Goal: Task Accomplishment & Management: Manage account settings

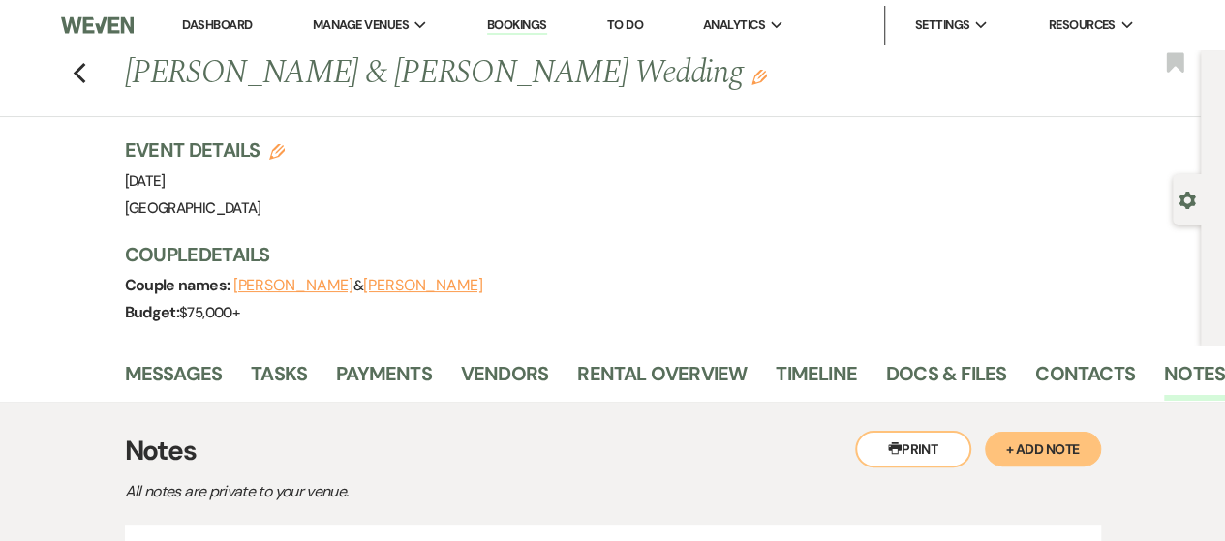
click at [523, 24] on link "Bookings" at bounding box center [517, 25] width 60 height 18
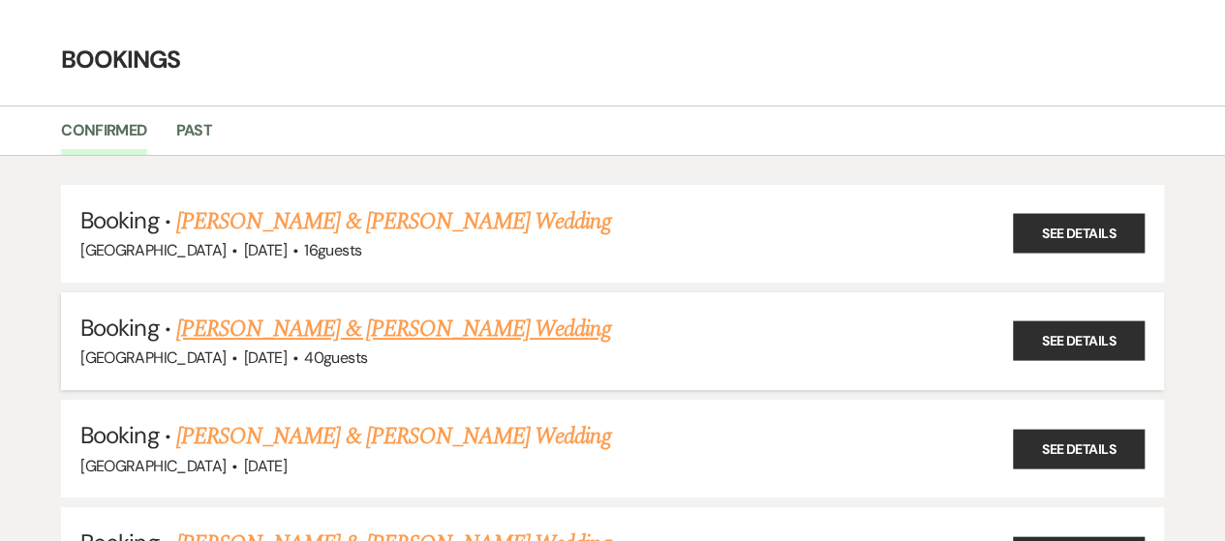
scroll to position [97, 0]
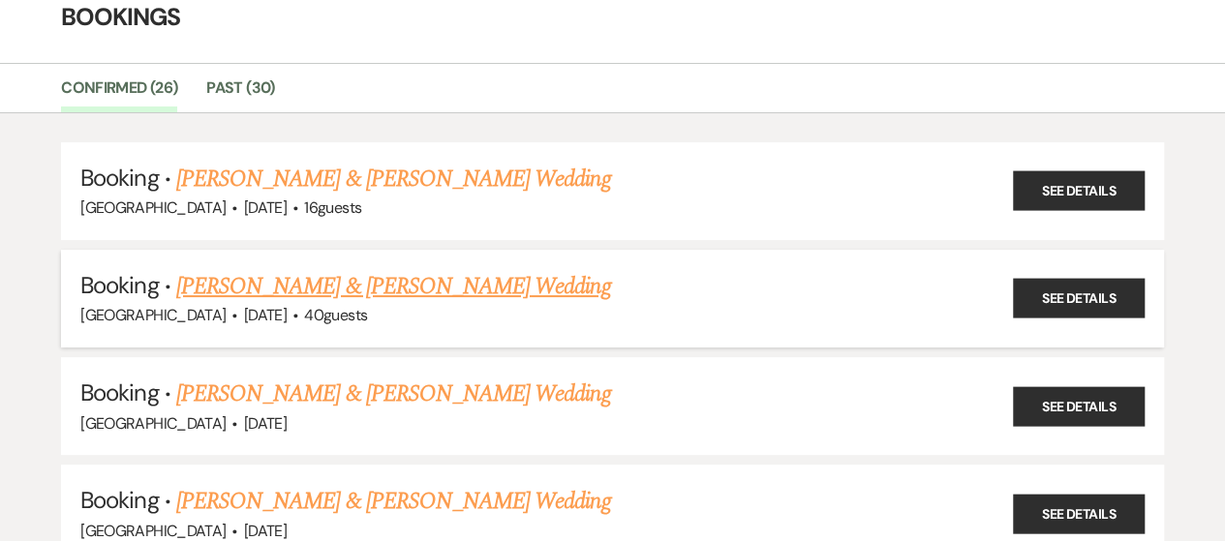
click at [424, 292] on link "[PERSON_NAME] & [PERSON_NAME] Wedding" at bounding box center [393, 286] width 434 height 35
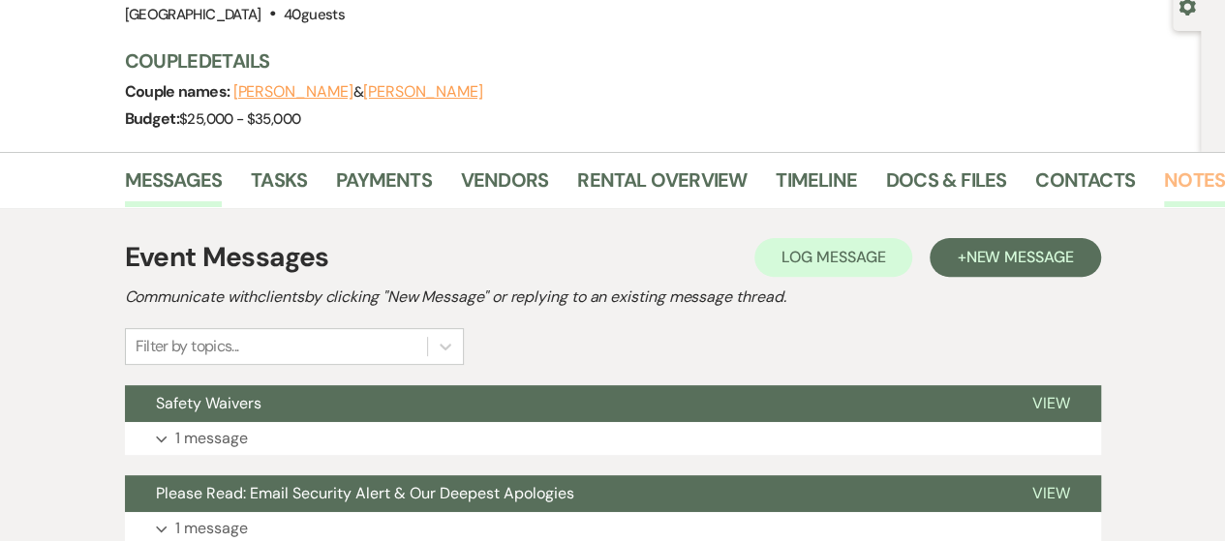
click at [1183, 186] on link "Notes" at bounding box center [1194, 186] width 61 height 43
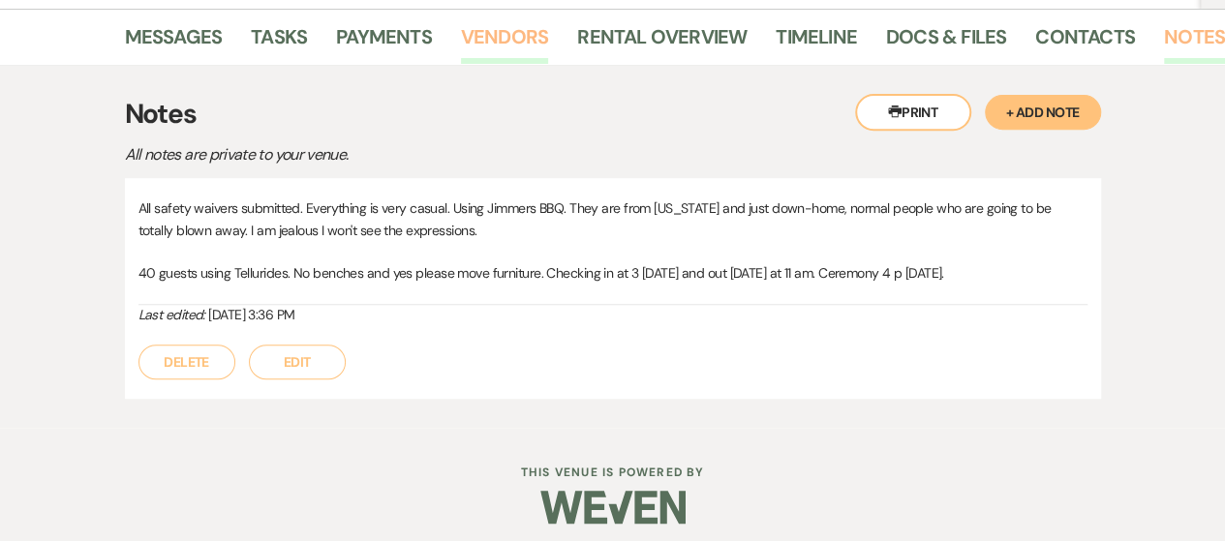
scroll to position [346, 0]
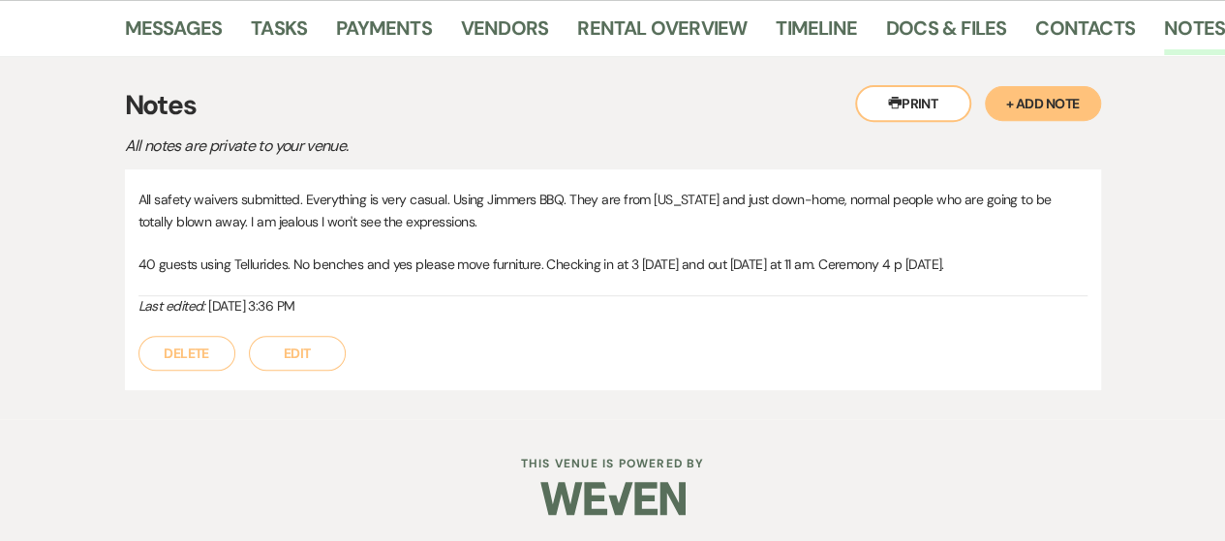
drag, startPoint x: 955, startPoint y: 274, endPoint x: 105, endPoint y: 202, distance: 853.3
click at [105, 202] on div "Printer Print + Add Note Notes All notes are private to your venue. All safety …" at bounding box center [613, 237] width 1104 height 363
click at [455, 229] on p "All safety waivers submitted. Everything is very casual. Using Jimmers BBQ. The…" at bounding box center [612, 211] width 949 height 44
click at [1011, 267] on p "40 guests using Tellurides. No benches and yes please move furniture. Checking …" at bounding box center [612, 264] width 949 height 21
drag, startPoint x: 996, startPoint y: 270, endPoint x: 920, endPoint y: 284, distance: 76.7
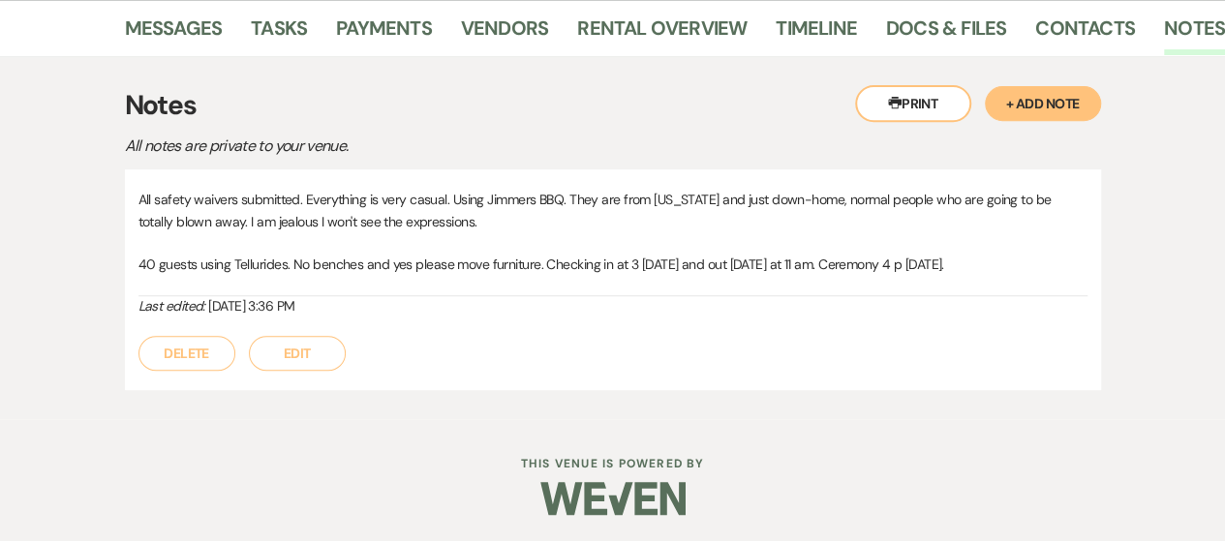
click at [920, 284] on div "All safety waivers submitted. Everything is very casual. Using Jimmers BBQ. The…" at bounding box center [612, 243] width 949 height 108
click at [1000, 271] on p "40 guests using Tellurides. No benches and yes please move furniture. Checking …" at bounding box center [612, 264] width 949 height 21
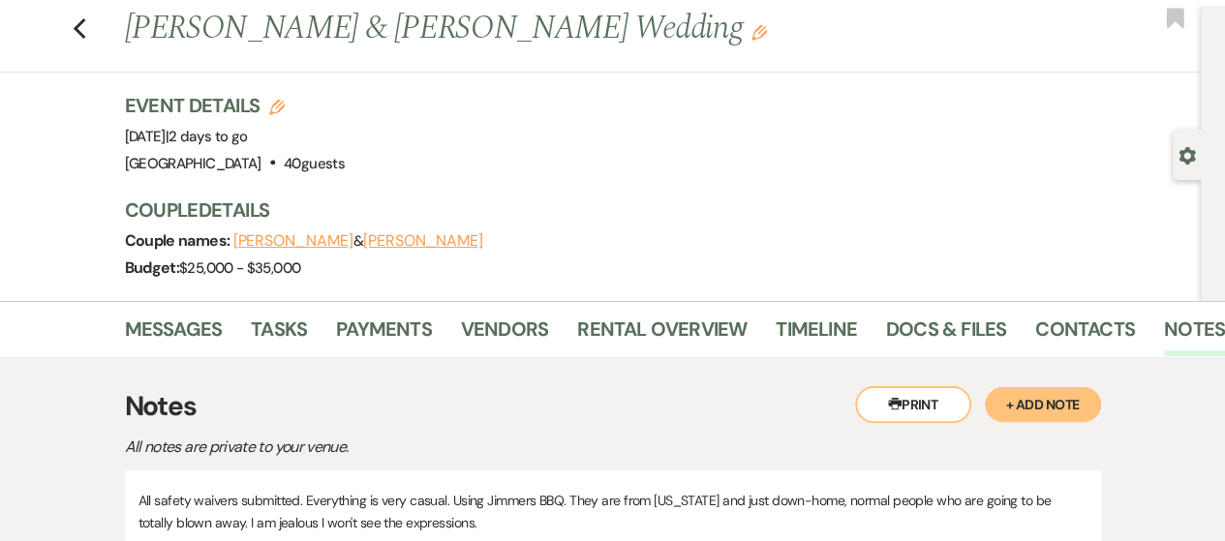
scroll to position [0, 0]
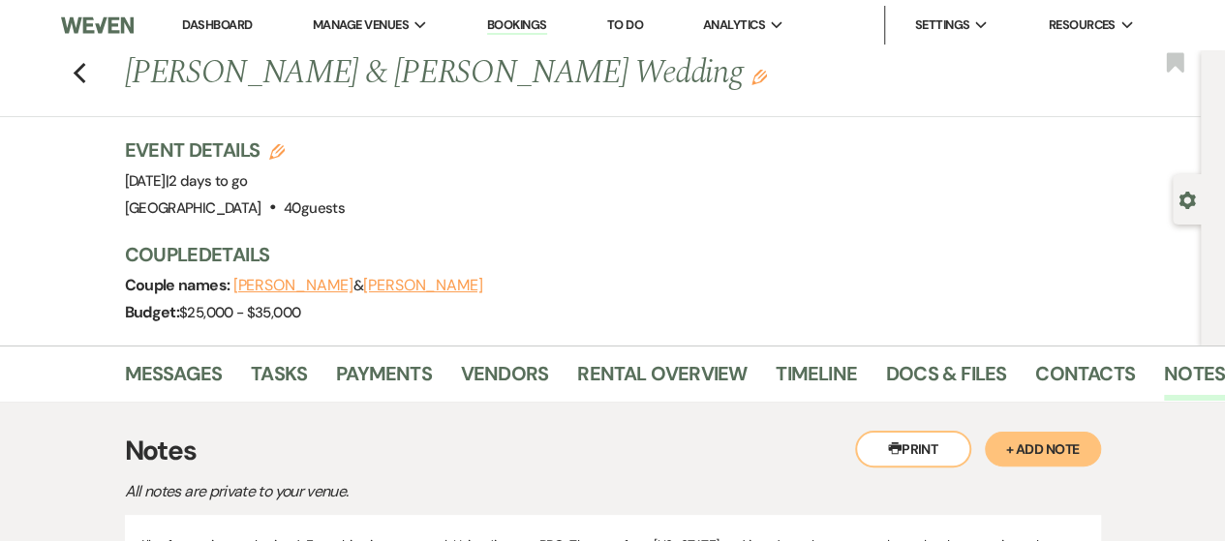
click at [529, 20] on link "Bookings" at bounding box center [517, 25] width 60 height 18
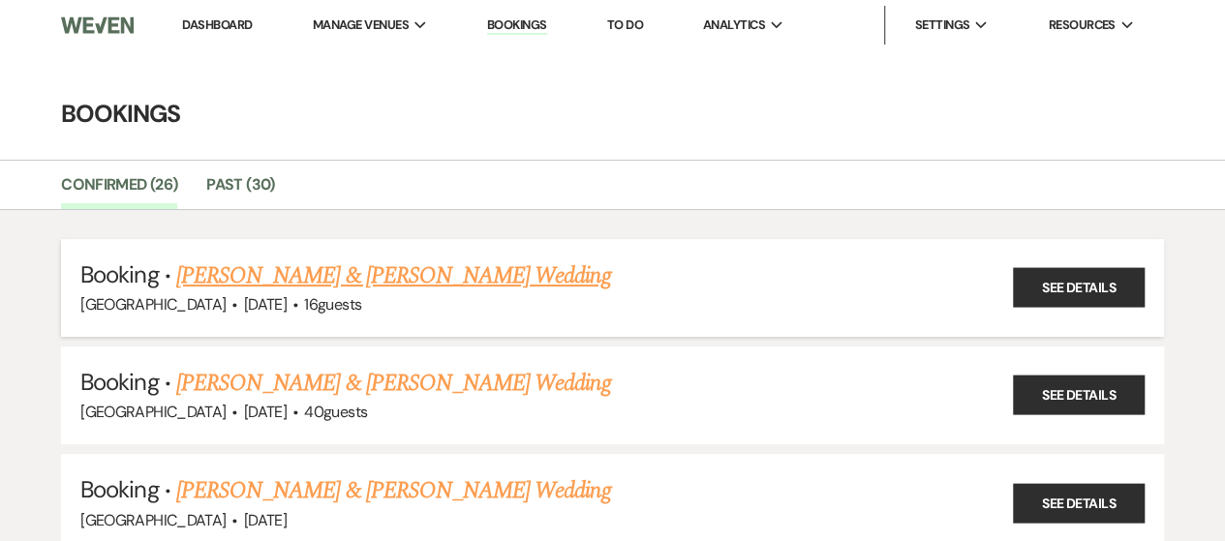
click at [1122, 309] on div "[GEOGRAPHIC_DATA] · [DATE] · 16 guests" at bounding box center [612, 304] width 1064 height 25
click at [1107, 288] on link "See Details" at bounding box center [1079, 288] width 132 height 40
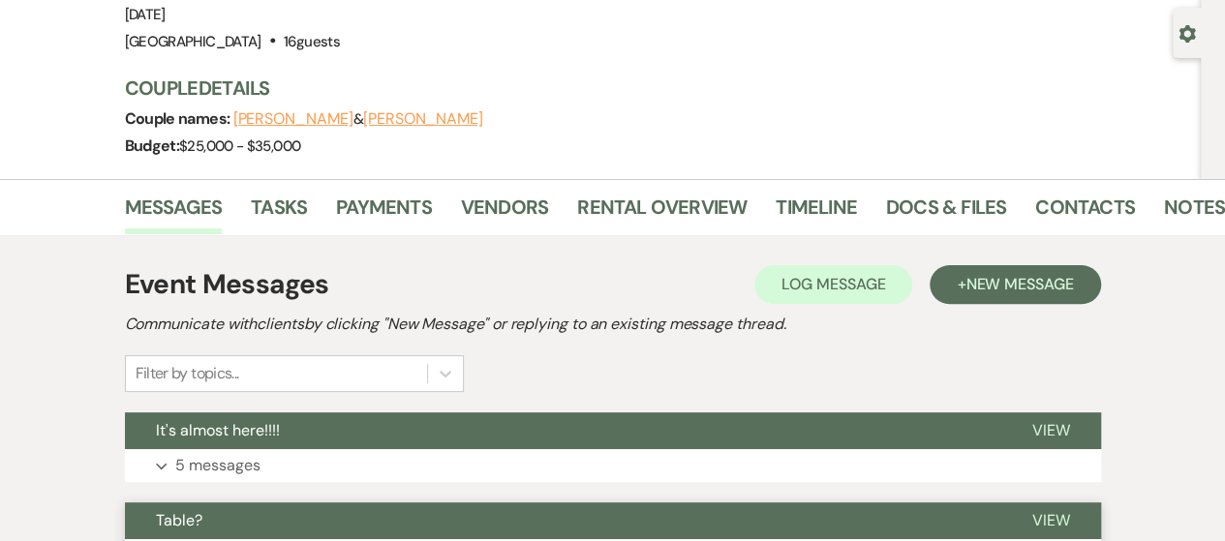
scroll to position [291, 0]
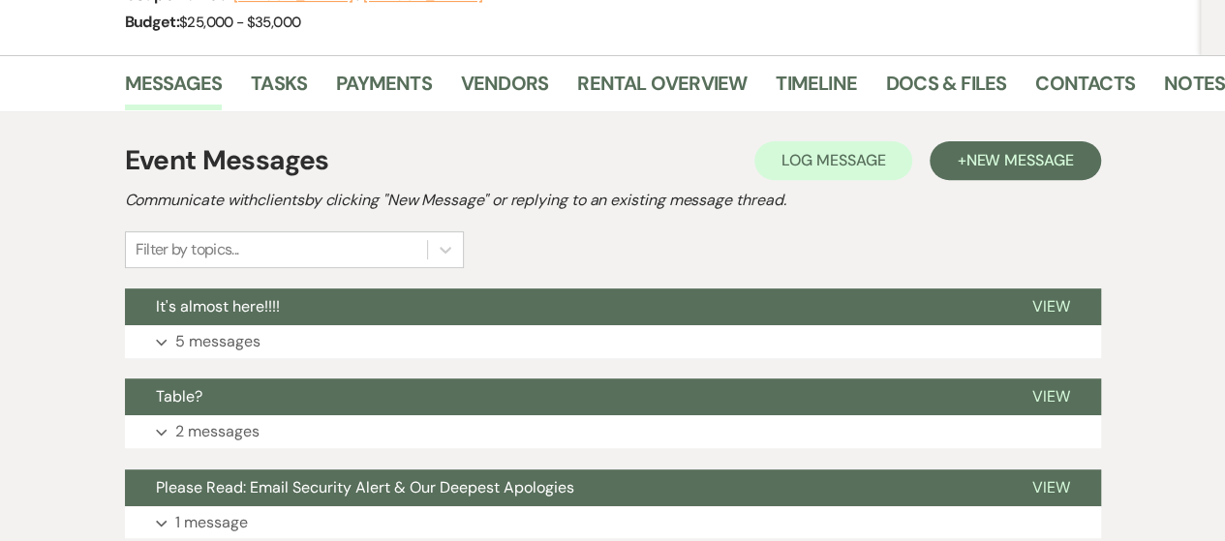
click at [1191, 93] on link "Notes" at bounding box center [1194, 89] width 61 height 43
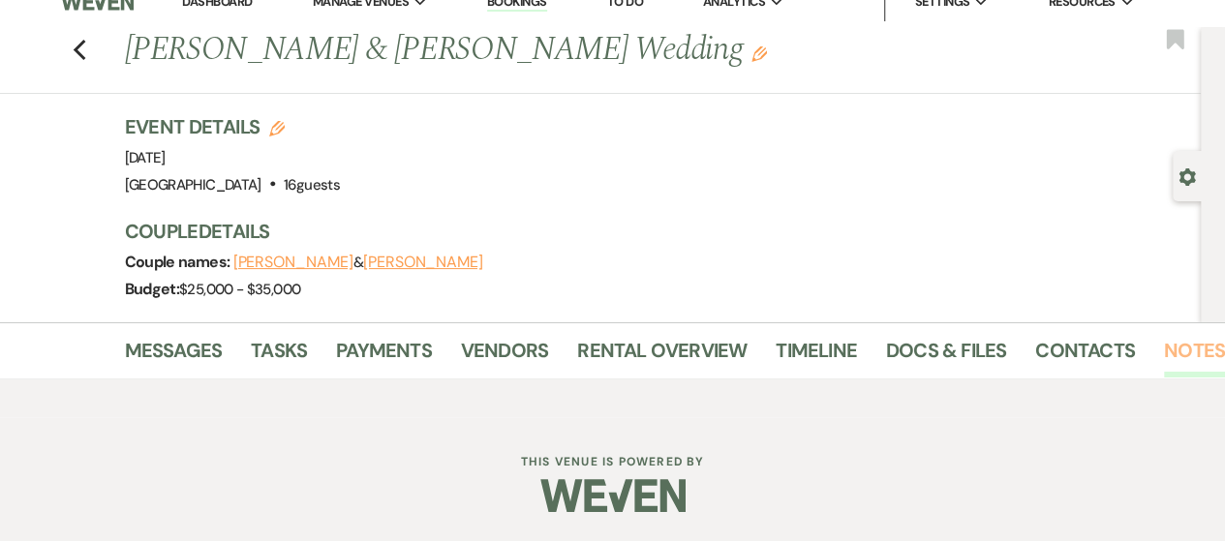
scroll to position [291, 0]
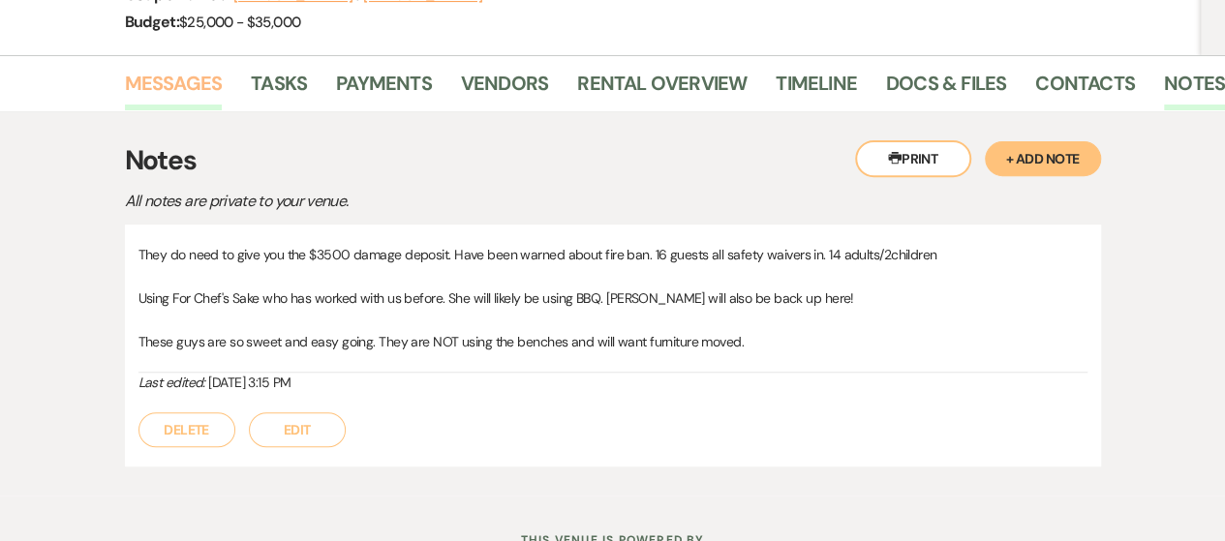
click at [177, 78] on link "Messages" at bounding box center [174, 89] width 98 height 43
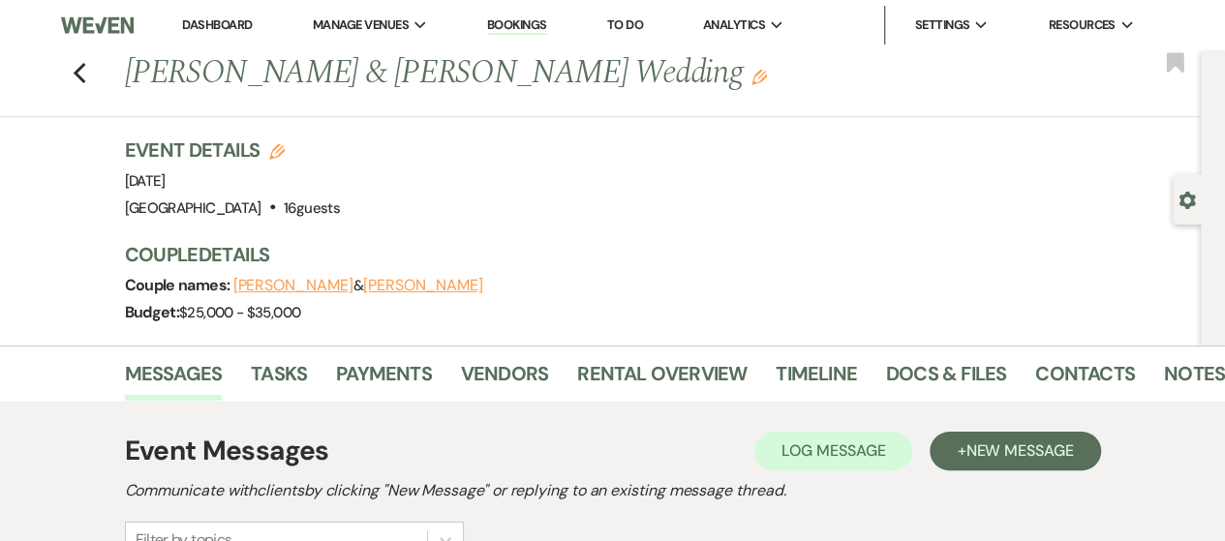
click at [529, 24] on link "Bookings" at bounding box center [517, 25] width 60 height 18
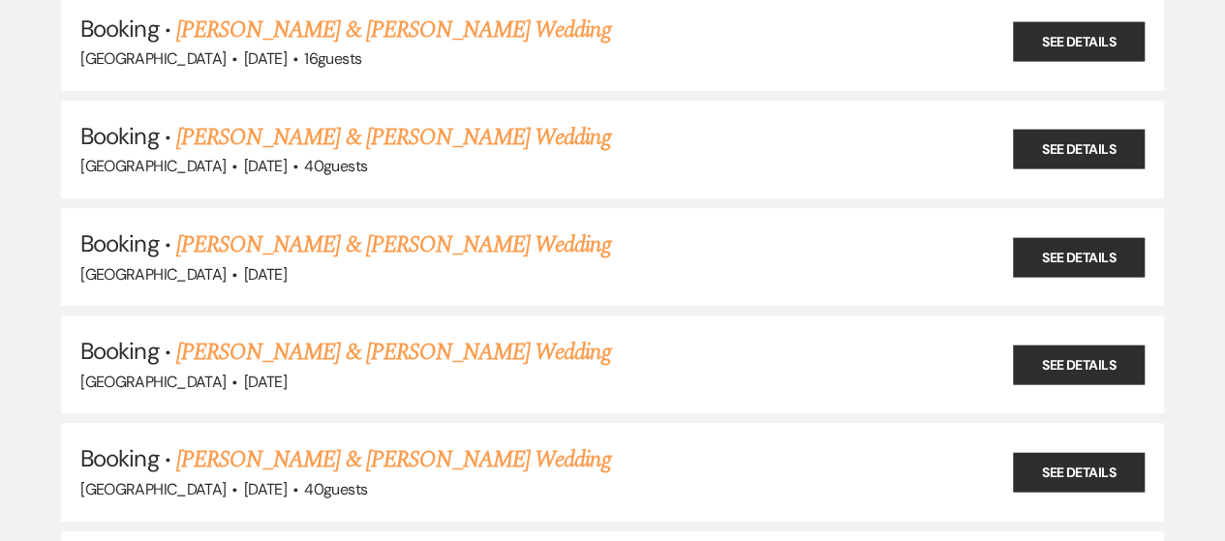
scroll to position [291, 0]
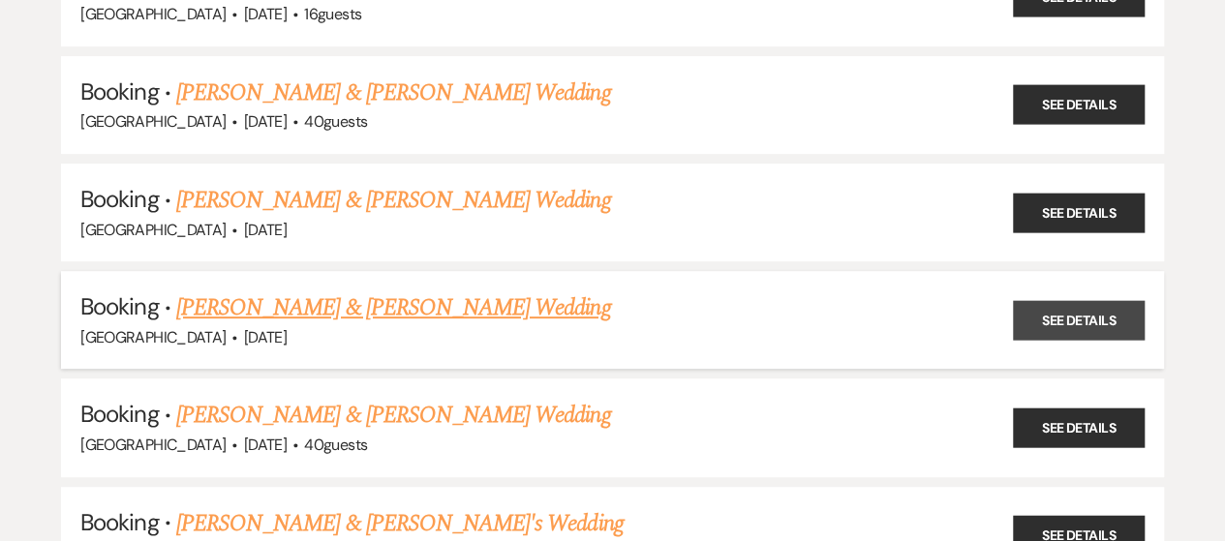
click at [1090, 300] on link "See Details" at bounding box center [1079, 320] width 132 height 40
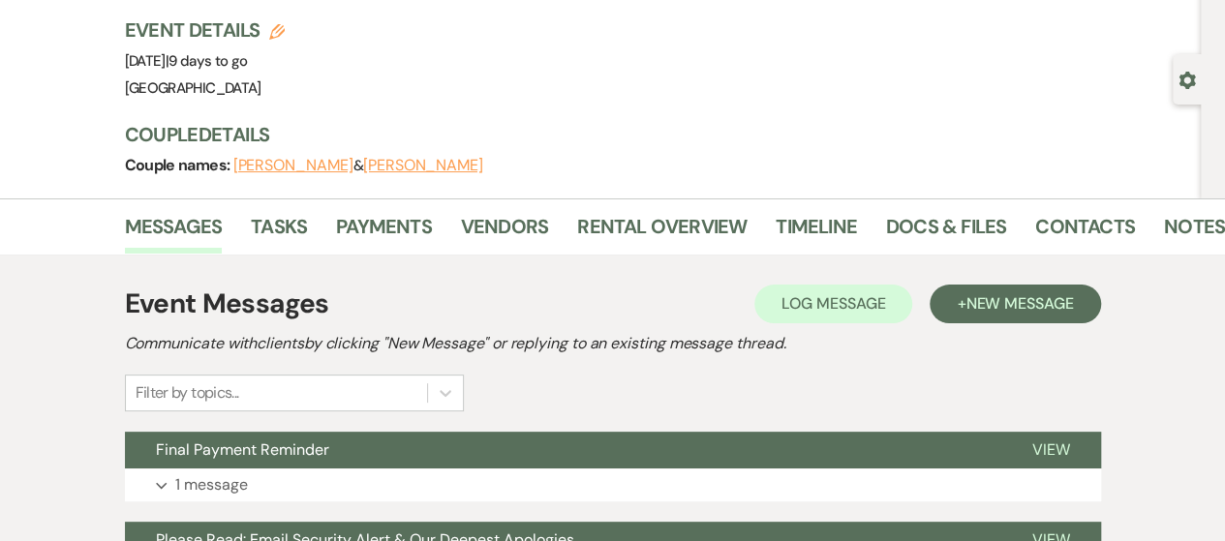
scroll to position [194, 0]
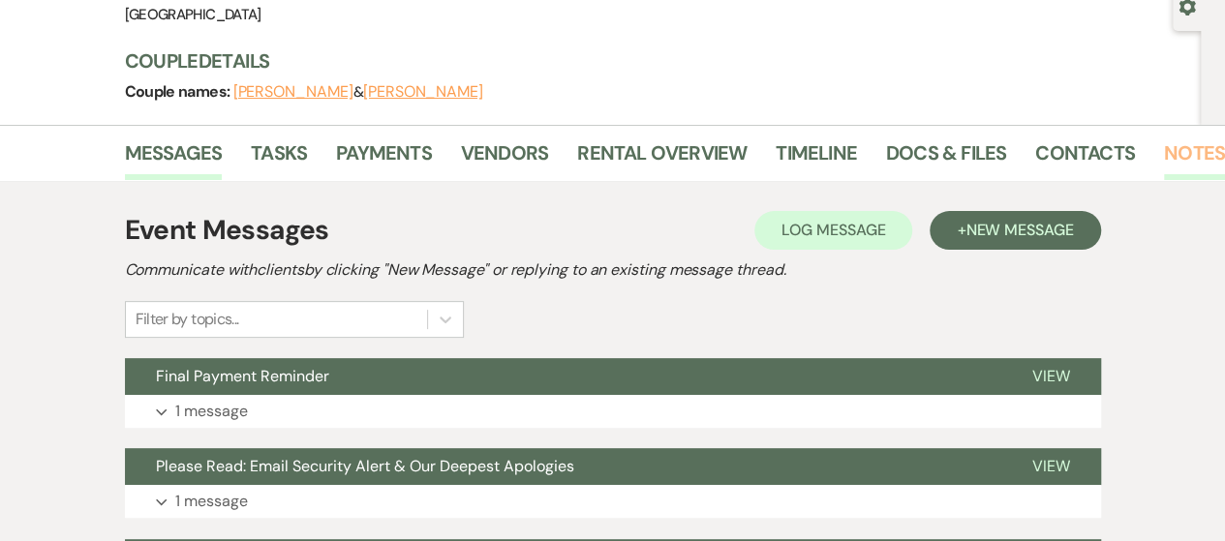
click at [1178, 158] on link "Notes" at bounding box center [1194, 159] width 61 height 43
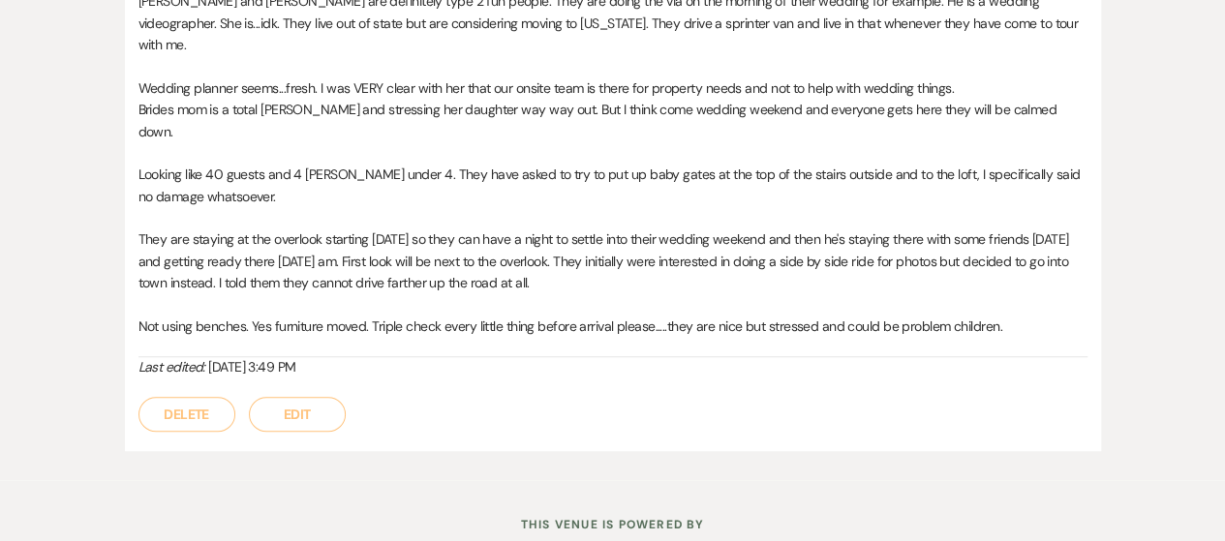
scroll to position [536, 0]
